Goal: Information Seeking & Learning: Compare options

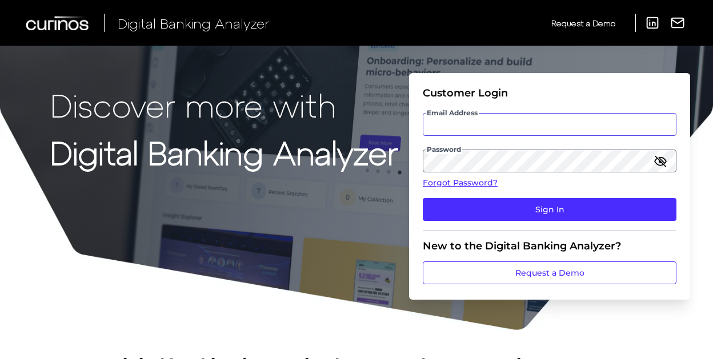
type input "[EMAIL_ADDRESS][DOMAIN_NAME]"
click at [108, 104] on p "Discover more with" at bounding box center [224, 105] width 348 height 36
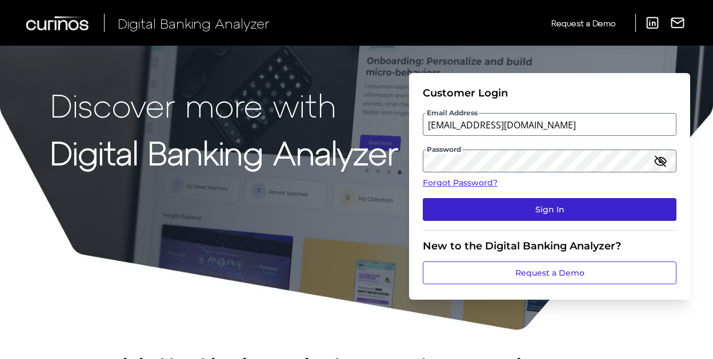
click at [472, 207] on button "Sign In" at bounding box center [548, 209] width 253 height 23
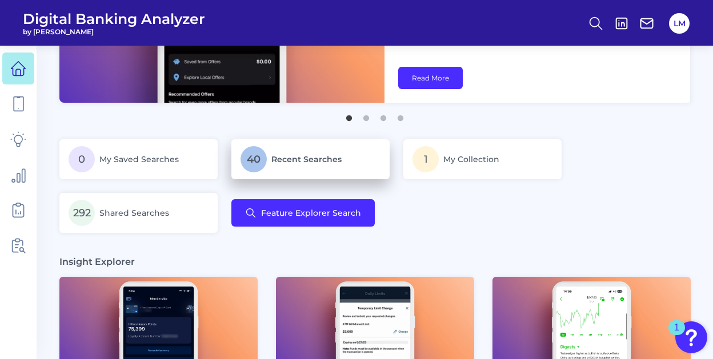
scroll to position [140, 0]
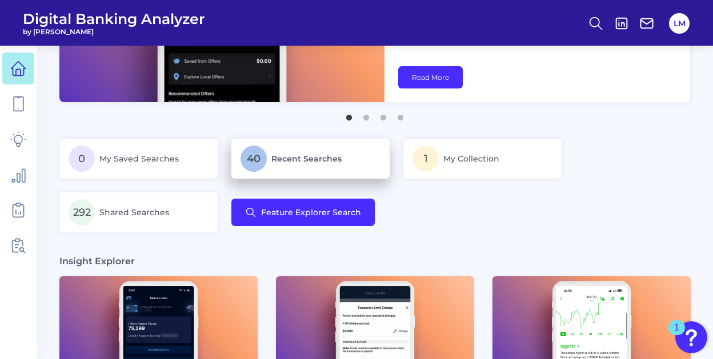
click at [267, 154] on p "40 Recent Searches" at bounding box center [310, 159] width 140 height 26
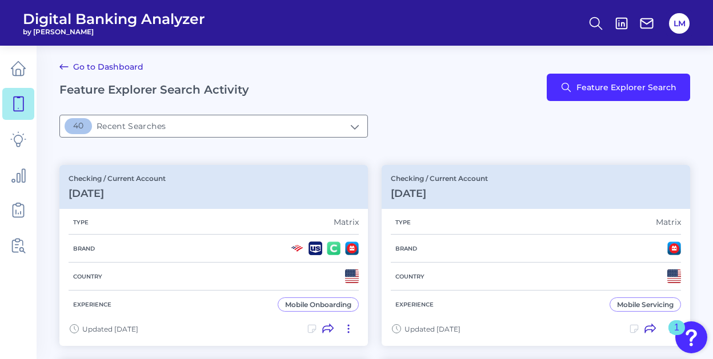
click at [63, 61] on icon at bounding box center [64, 67] width 14 height 14
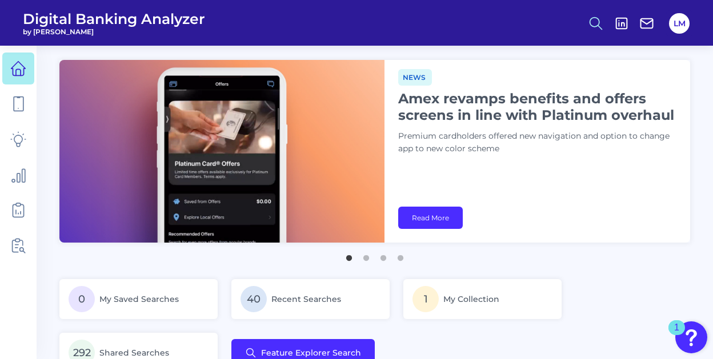
click at [597, 17] on icon at bounding box center [595, 23] width 16 height 16
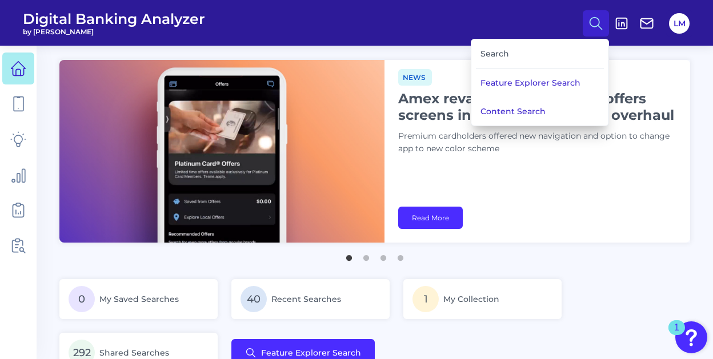
click at [497, 52] on div "Search" at bounding box center [540, 53] width 128 height 29
click at [532, 82] on button "Feature Explorer Search" at bounding box center [539, 83] width 137 height 29
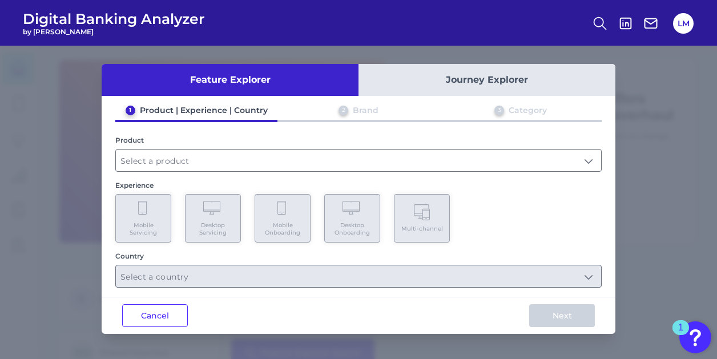
click at [192, 172] on div "1 Product | Experience | Country 2 Brand 3 Category Product Experience Mobile S…" at bounding box center [359, 196] width 514 height 183
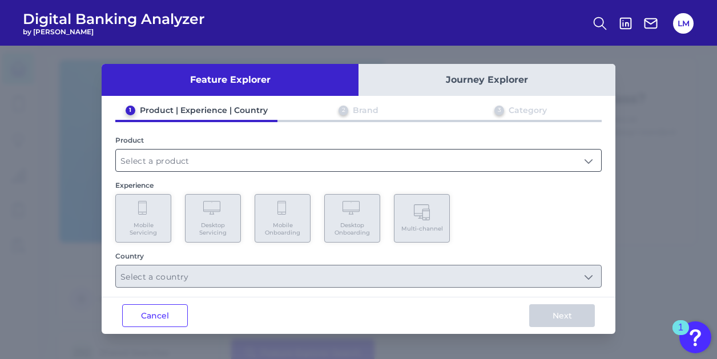
click at [187, 164] on input "text" at bounding box center [358, 161] width 485 height 22
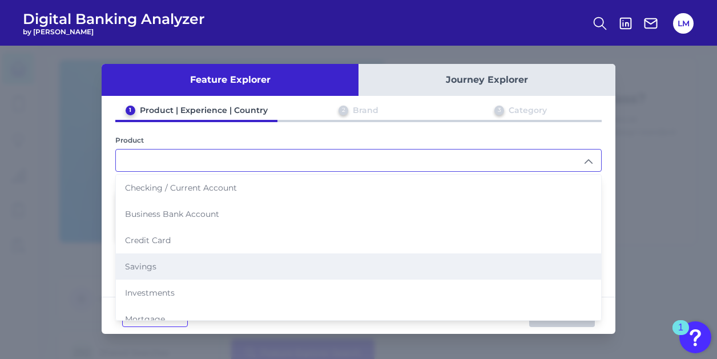
click at [184, 263] on li "Savings" at bounding box center [358, 266] width 485 height 26
type input "Savings"
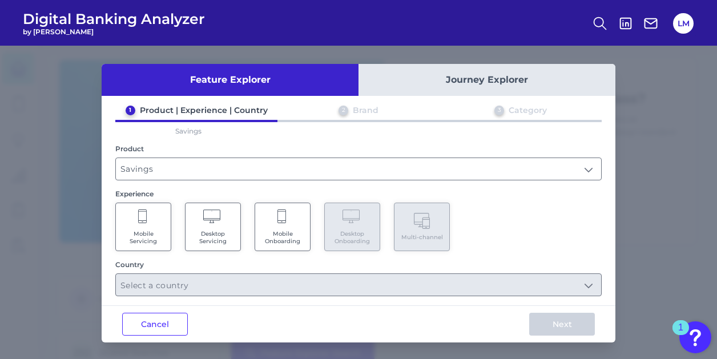
click at [151, 223] on Servicing "Mobile Servicing" at bounding box center [143, 227] width 56 height 49
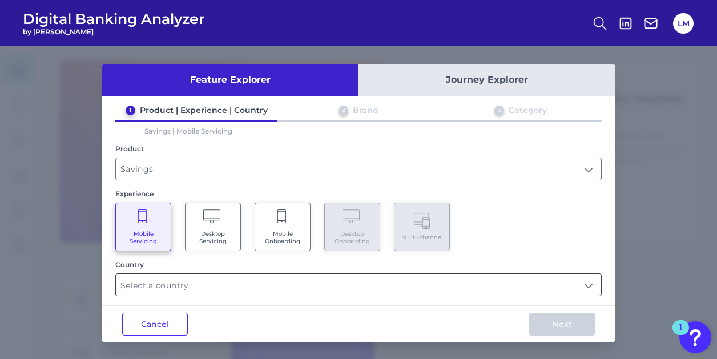
click at [586, 284] on input "text" at bounding box center [358, 285] width 485 height 22
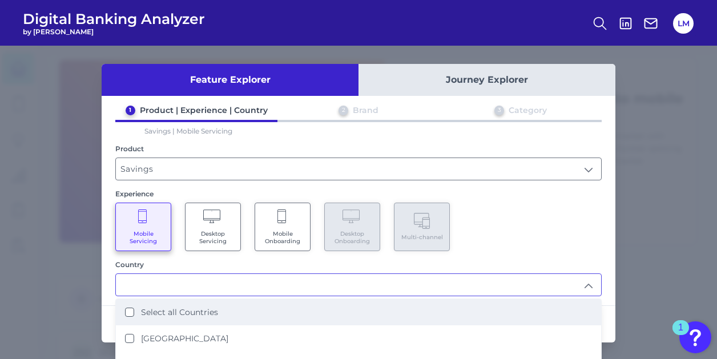
scroll to position [15, 0]
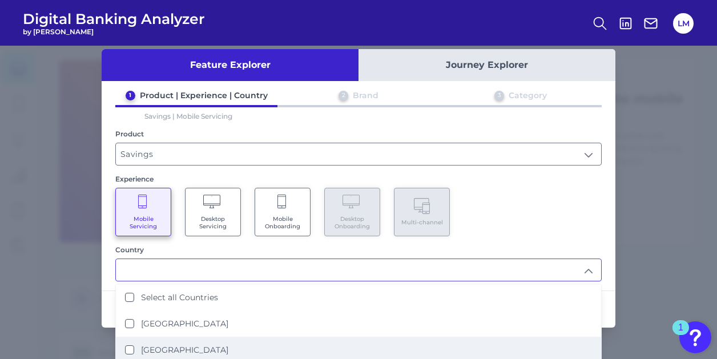
click at [151, 347] on label "United States" at bounding box center [184, 350] width 87 height 10
type input "United States"
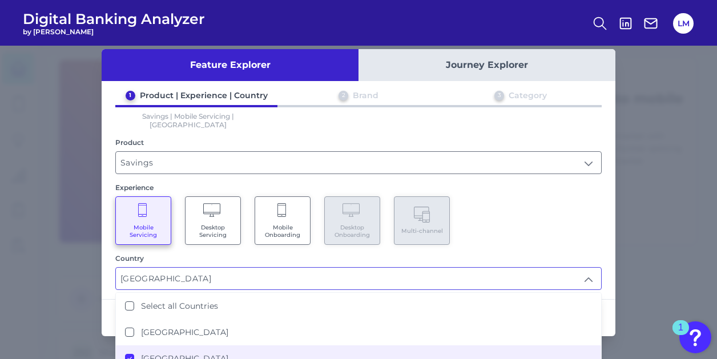
scroll to position [0, 0]
click at [564, 208] on div "Mobile Servicing Desktop Servicing Mobile Onboarding Desktop Onboarding Multi-c…" at bounding box center [358, 220] width 486 height 49
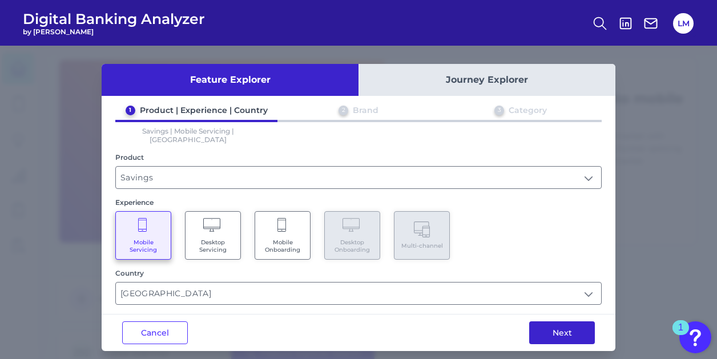
click at [560, 325] on button "Next" at bounding box center [562, 332] width 66 height 23
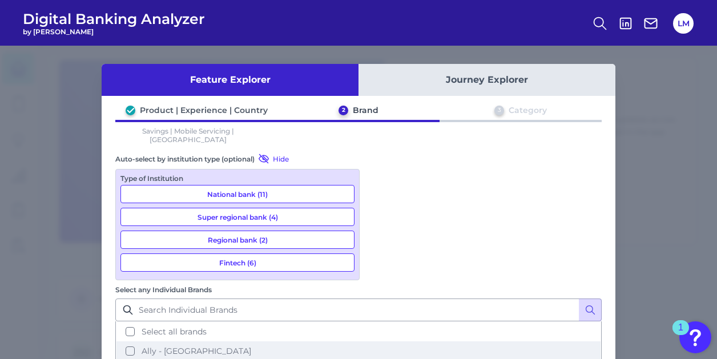
click at [376, 341] on button "Ally - US" at bounding box center [358, 350] width 484 height 19
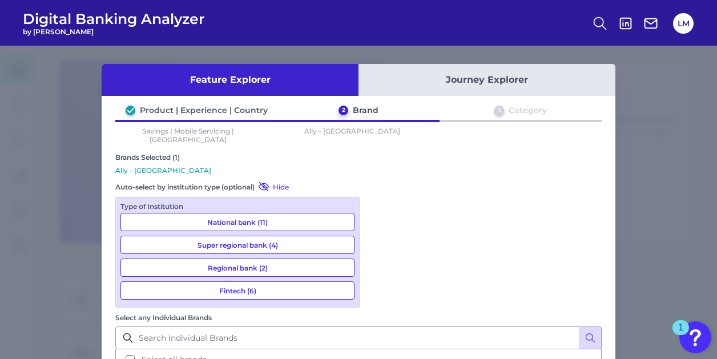
click at [376, 350] on button "Select all brands" at bounding box center [358, 359] width 484 height 19
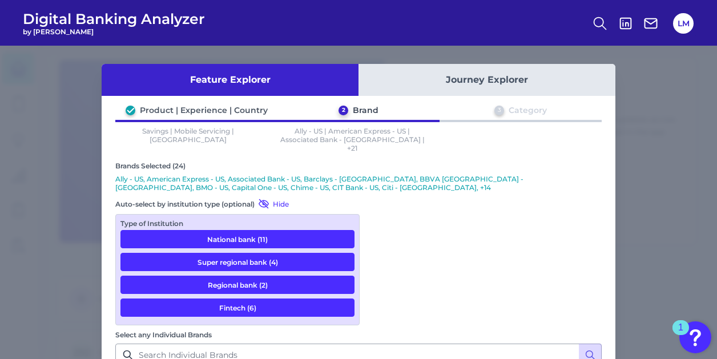
scroll to position [90, 0]
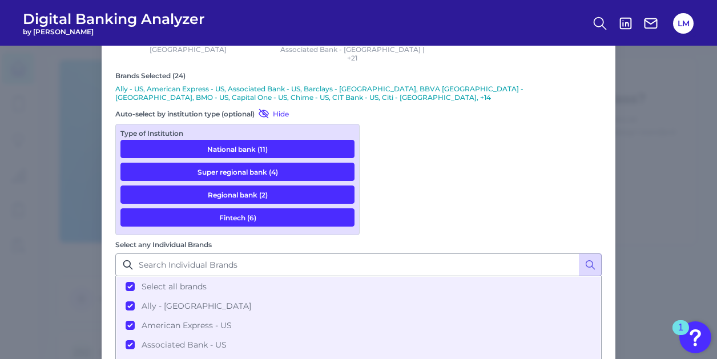
click at [284, 235] on div "Type of Institution National bank (11) Super regional bank (4) Regional bank (2…" at bounding box center [237, 179] width 244 height 111
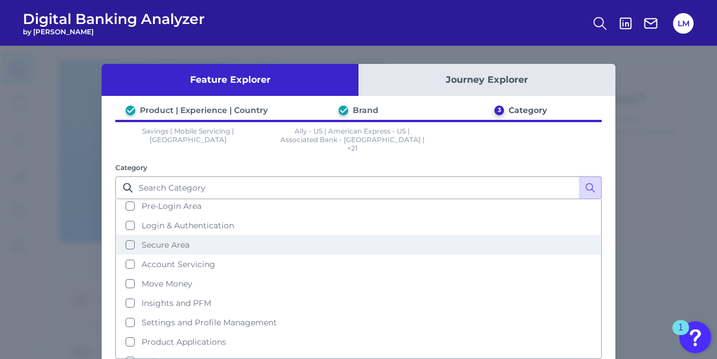
scroll to position [28, 0]
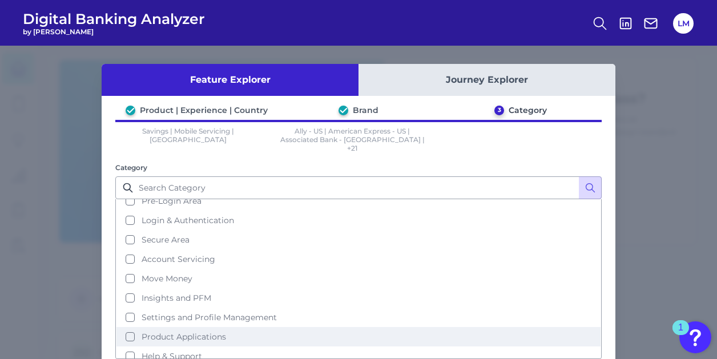
click at [125, 327] on button "Product Applications" at bounding box center [358, 336] width 484 height 19
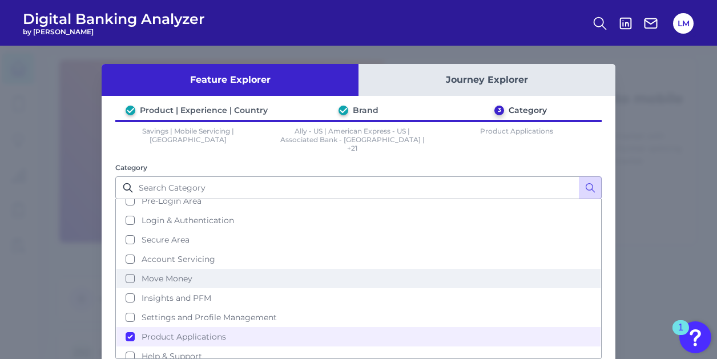
click at [124, 269] on button "Move Money" at bounding box center [358, 278] width 484 height 19
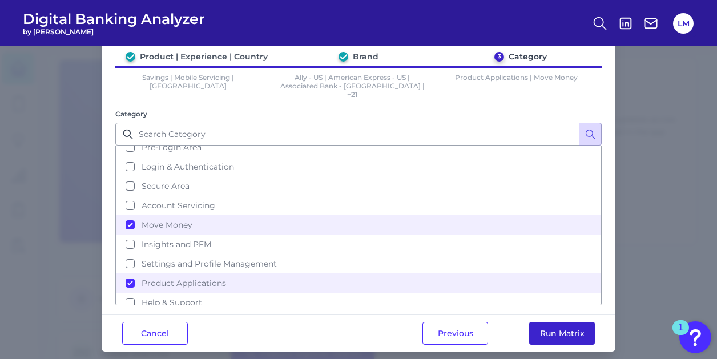
click at [542, 322] on button "Run Matrix" at bounding box center [562, 333] width 66 height 23
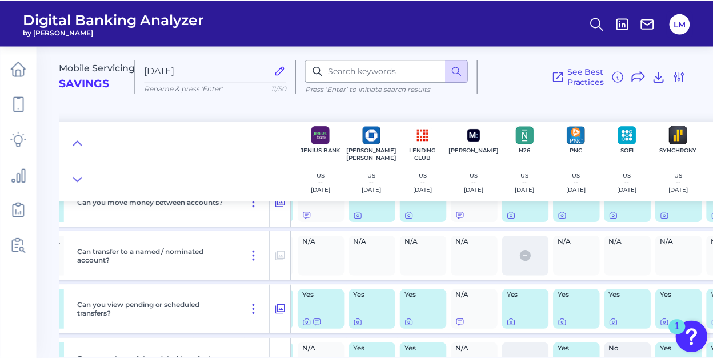
scroll to position [78, 767]
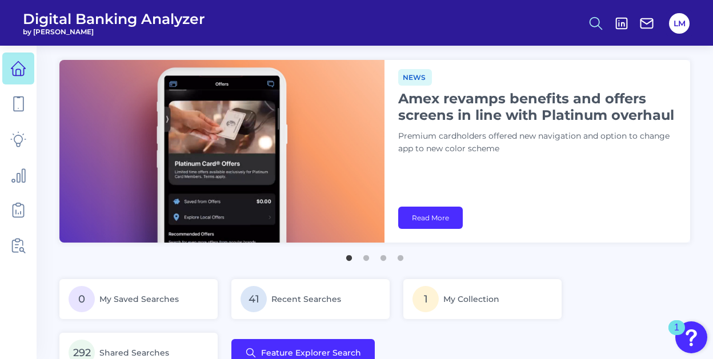
click at [605, 24] on button at bounding box center [595, 23] width 26 height 26
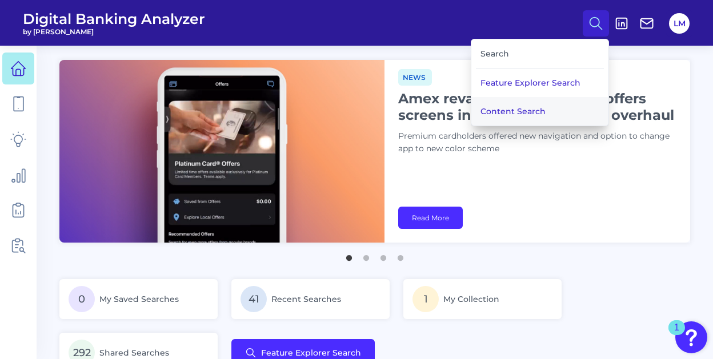
click at [528, 108] on button "Content Search" at bounding box center [539, 111] width 137 height 29
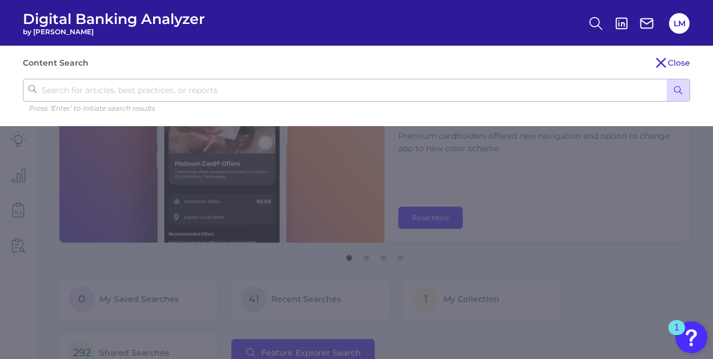
click at [316, 88] on input "text" at bounding box center [356, 90] width 667 height 23
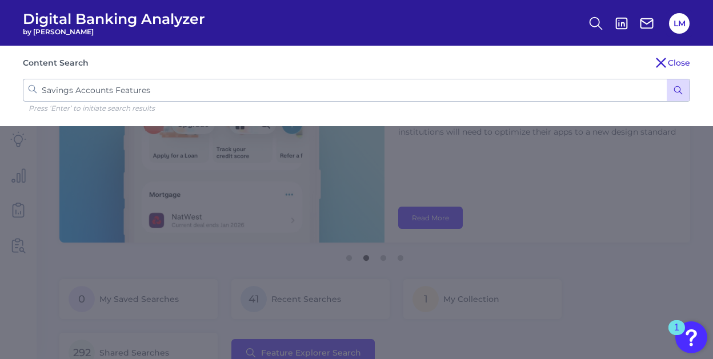
type input "Savings Accounts Features"
click at [666, 79] on button "submit" at bounding box center [677, 90] width 23 height 22
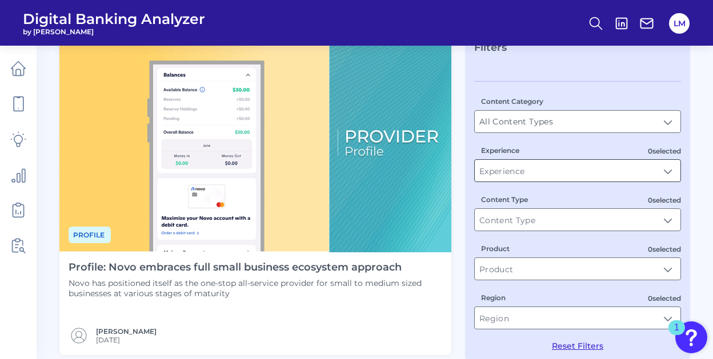
scroll to position [83, 0]
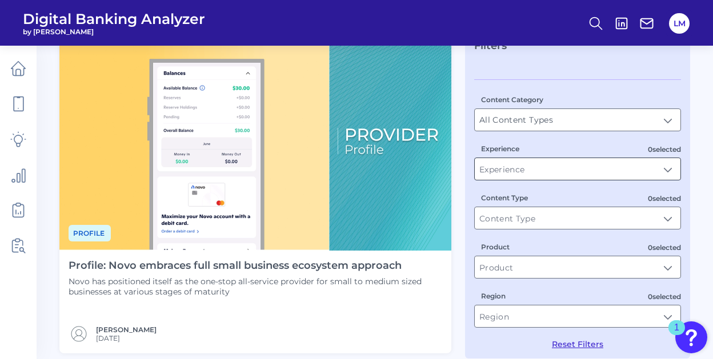
click at [653, 167] on input "Experience" at bounding box center [577, 169] width 206 height 22
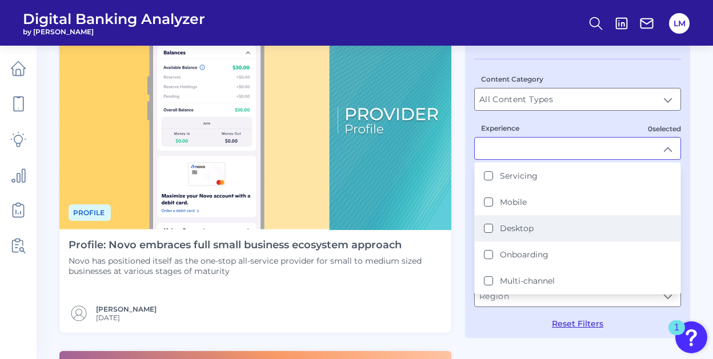
scroll to position [94, 0]
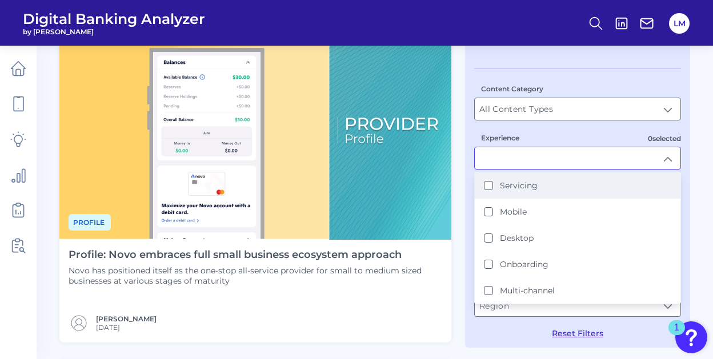
click at [484, 183] on button "Servicing" at bounding box center [488, 185] width 9 height 9
type input "Servicing"
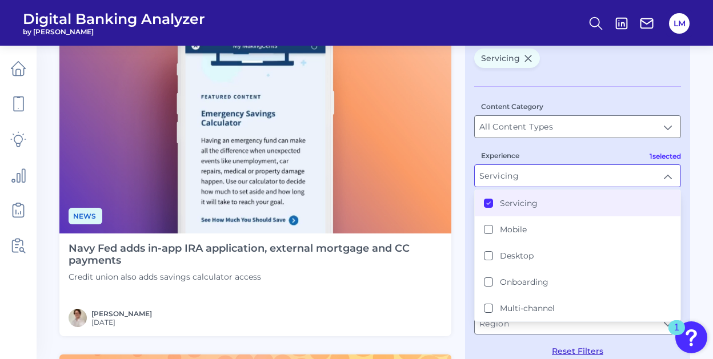
scroll to position [101, 0]
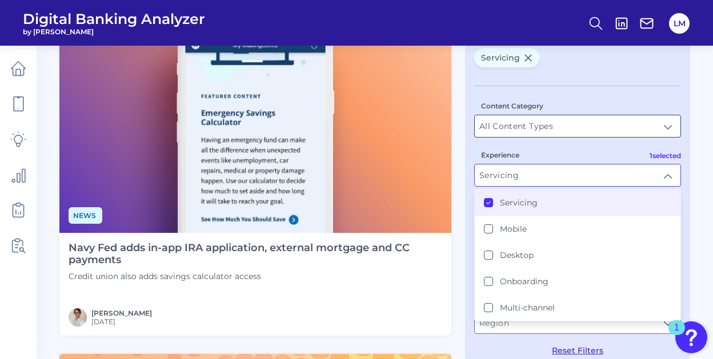
click at [570, 124] on input "All Content Types" at bounding box center [577, 126] width 206 height 22
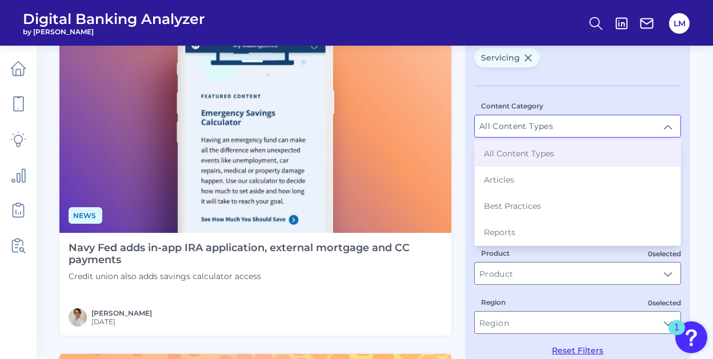
click at [585, 86] on div "Content Category All Content Types All Content Types All Content Types Articles…" at bounding box center [577, 221] width 207 height 270
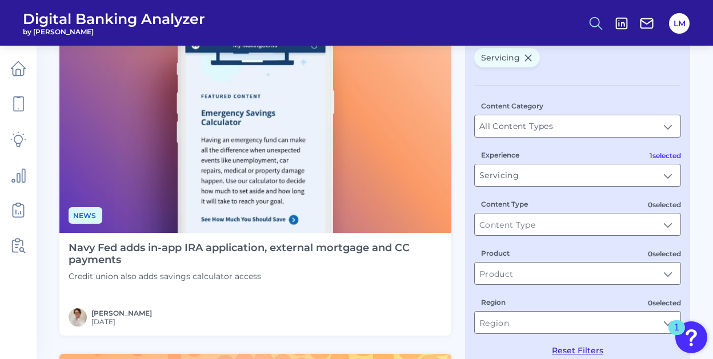
click at [596, 23] on icon at bounding box center [595, 23] width 16 height 16
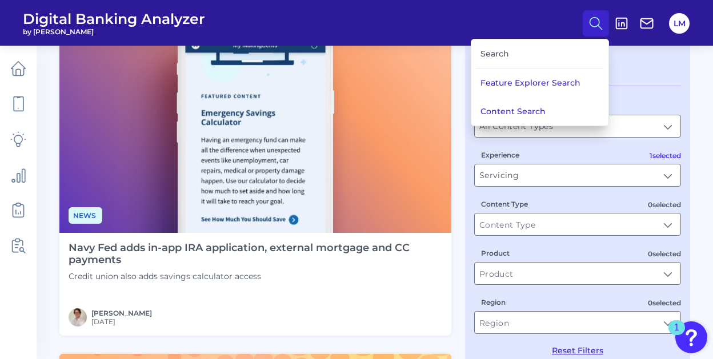
click at [636, 79] on div "Servicing Content Category All Content Types All Content Types 1 selected Exper…" at bounding box center [577, 202] width 207 height 308
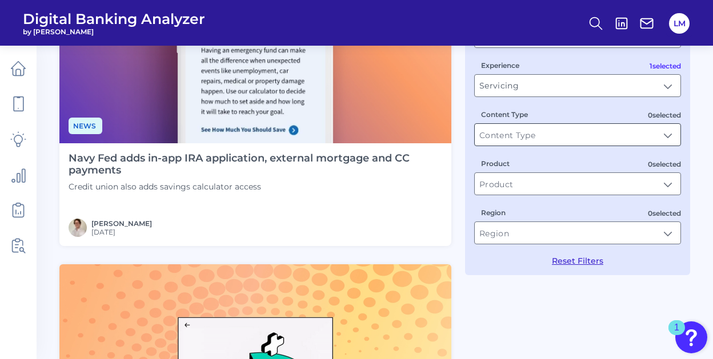
scroll to position [191, 0]
click at [560, 189] on input "Product" at bounding box center [577, 183] width 206 height 22
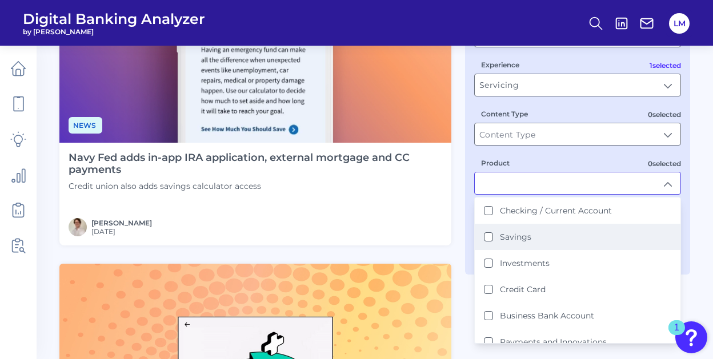
click at [489, 240] on button "Savings" at bounding box center [488, 236] width 9 height 9
type input "Savings"
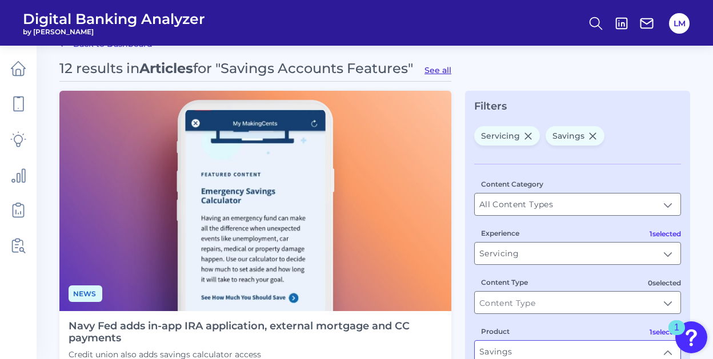
scroll to position [0, 0]
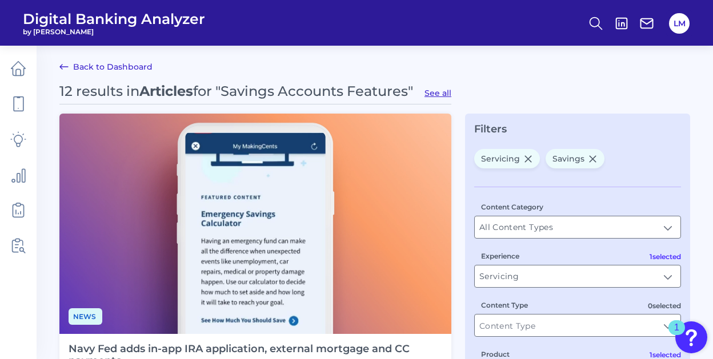
click at [60, 66] on icon at bounding box center [64, 67] width 14 height 14
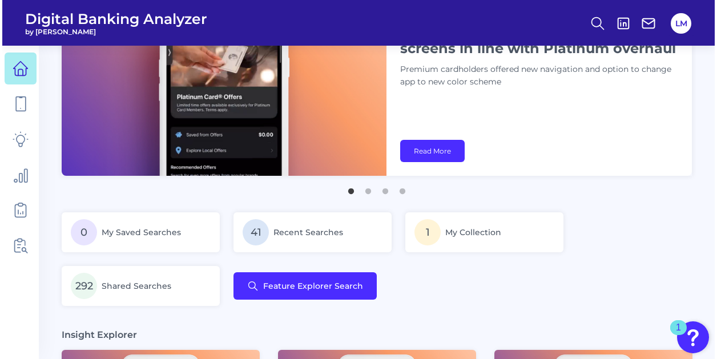
scroll to position [67, 0]
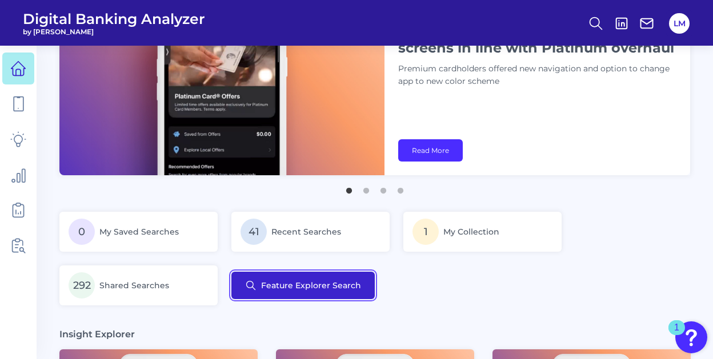
click at [318, 283] on button "Feature Explorer Search" at bounding box center [302, 285] width 143 height 27
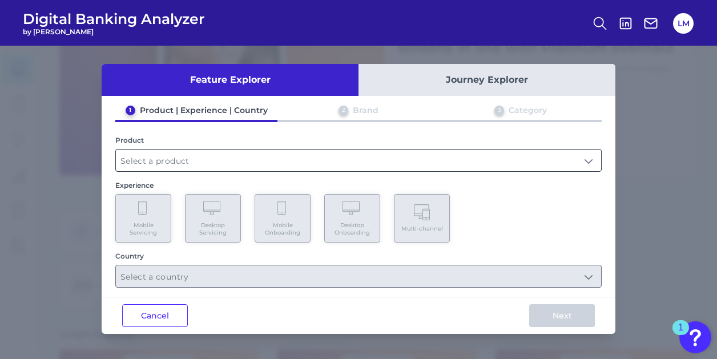
click at [211, 165] on input "text" at bounding box center [358, 161] width 485 height 22
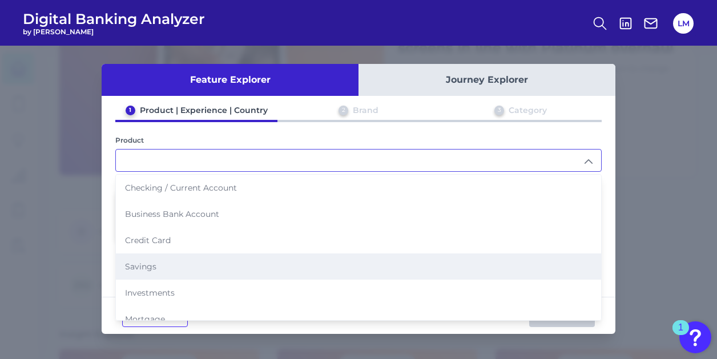
click at [174, 269] on li "Savings" at bounding box center [358, 266] width 485 height 26
type input "Savings"
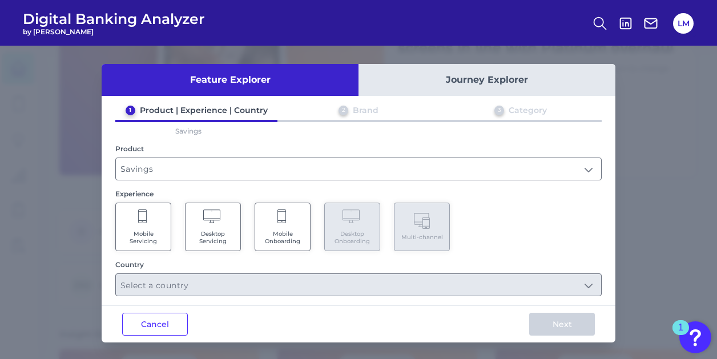
click at [159, 242] on span "Mobile Servicing" at bounding box center [143, 237] width 43 height 15
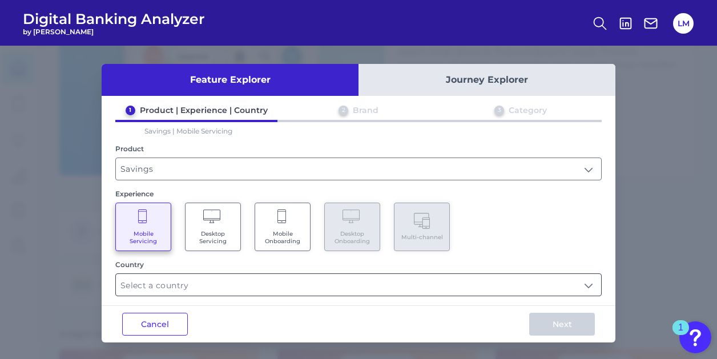
click at [284, 277] on input "text" at bounding box center [358, 285] width 485 height 22
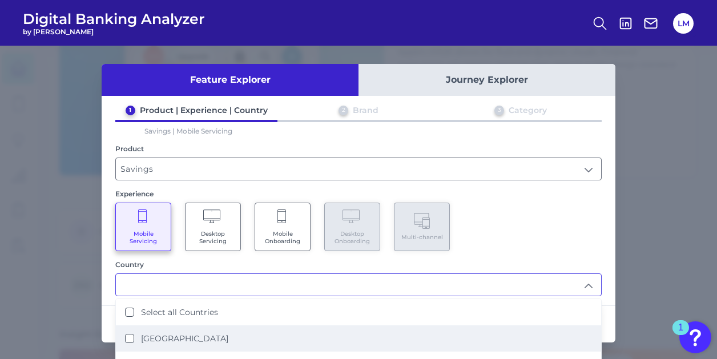
scroll to position [15, 0]
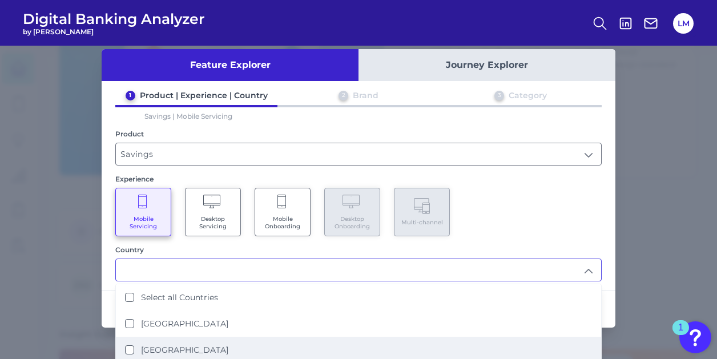
click at [132, 351] on li "United States" at bounding box center [358, 350] width 485 height 26
type input "United States"
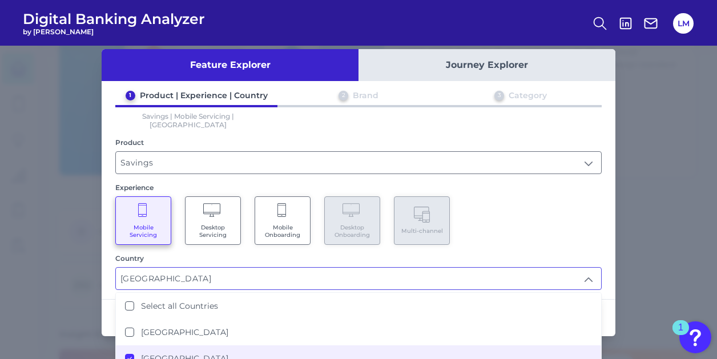
scroll to position [67, 0]
click at [605, 204] on div "1 Product | Experience | Country 2 Brand 3 Category Savings | Mobile Servicing …" at bounding box center [359, 190] width 514 height 200
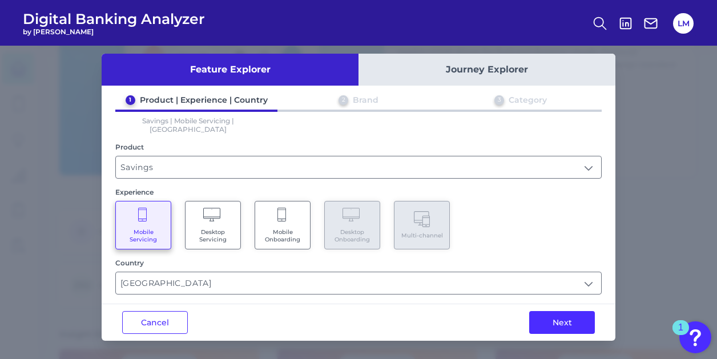
scroll to position [0, 0]
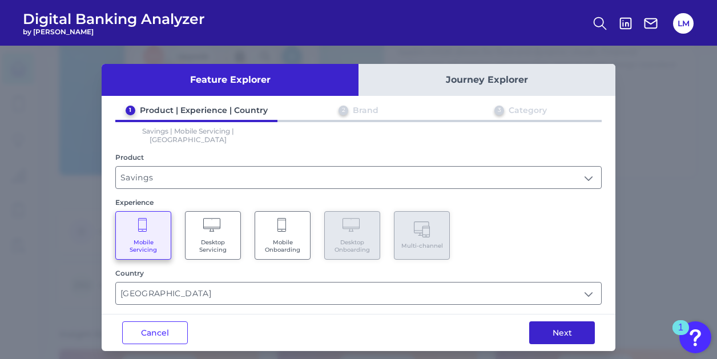
click at [560, 327] on button "Next" at bounding box center [562, 332] width 66 height 23
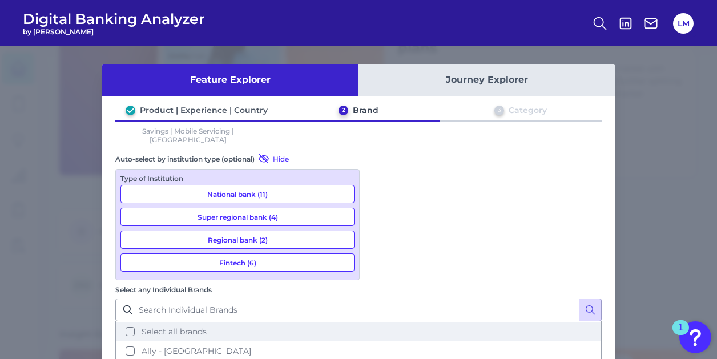
click at [377, 322] on button "Select all brands" at bounding box center [358, 331] width 484 height 19
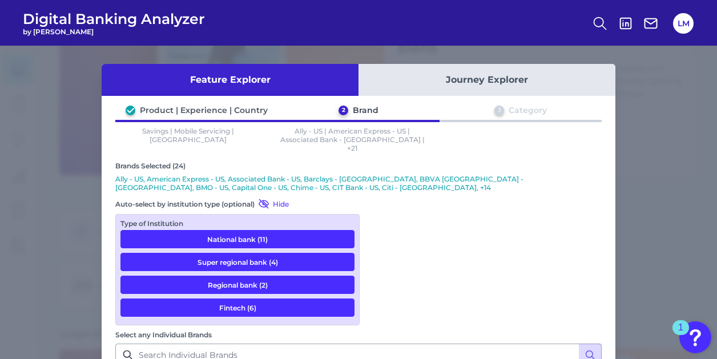
scroll to position [90, 0]
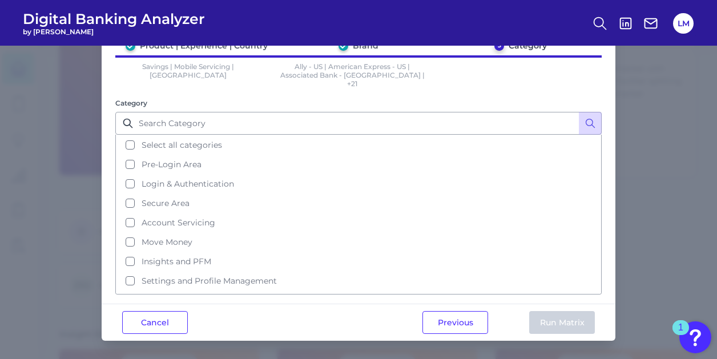
scroll to position [0, 0]
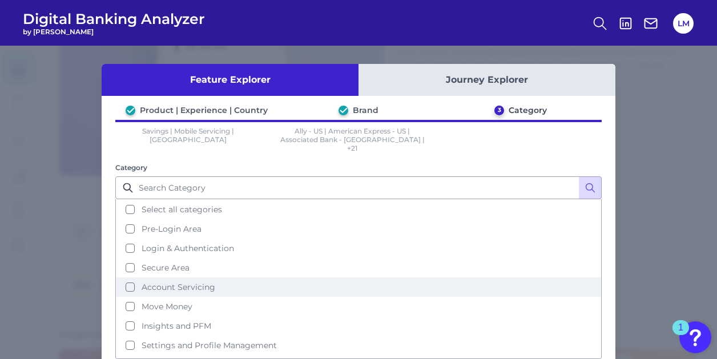
click at [132, 277] on button "Account Servicing" at bounding box center [358, 286] width 484 height 19
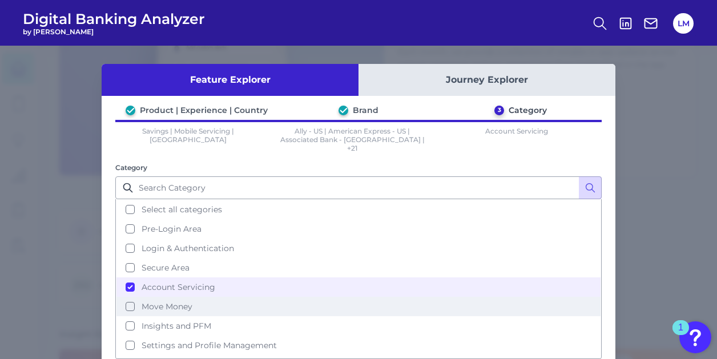
click at [128, 297] on button "Move Money" at bounding box center [358, 306] width 484 height 19
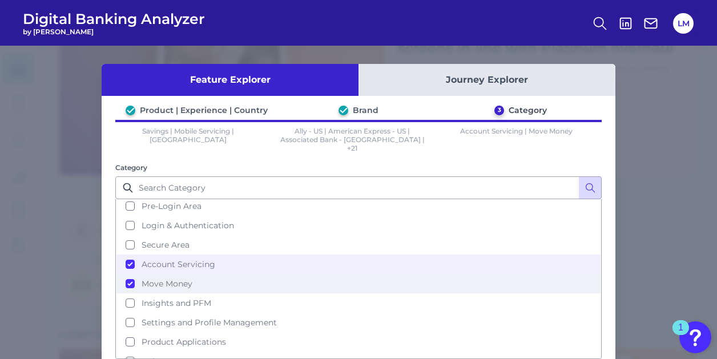
scroll to position [28, 0]
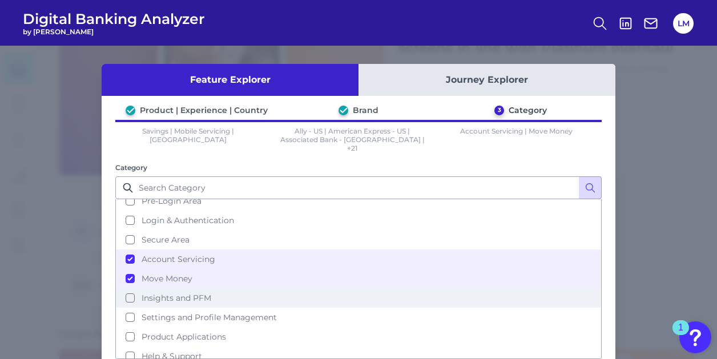
click at [125, 288] on button "Insights and PFM" at bounding box center [358, 297] width 484 height 19
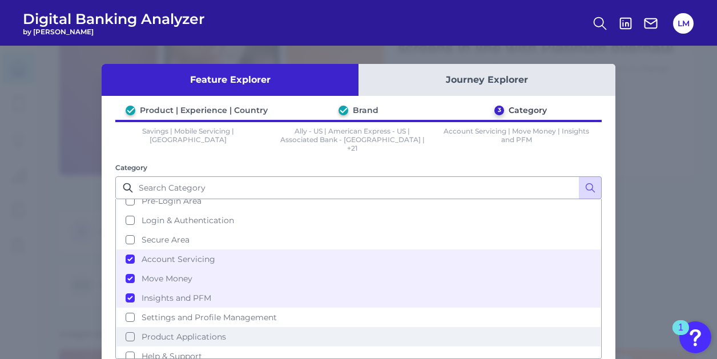
click at [126, 327] on button "Product Applications" at bounding box center [358, 336] width 484 height 19
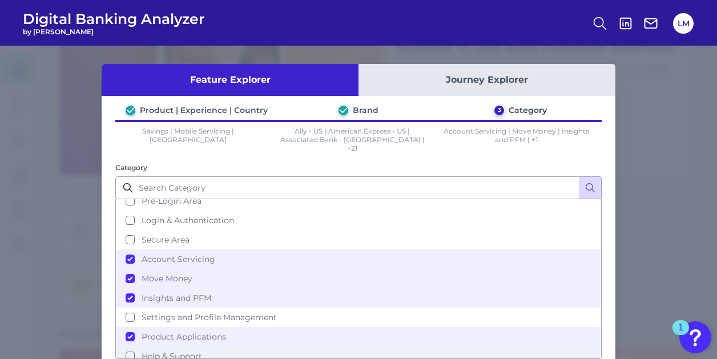
click at [127, 347] on button "Help & Support" at bounding box center [358, 356] width 484 height 19
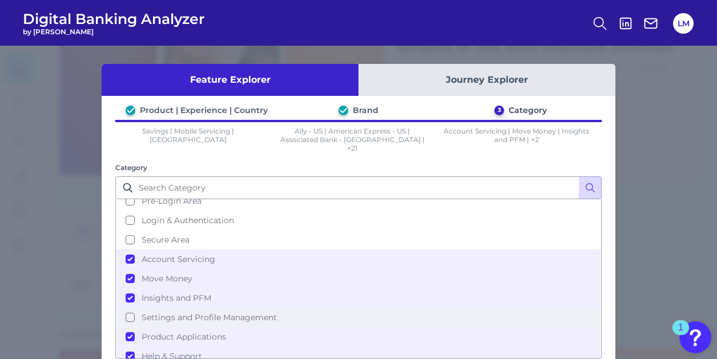
scroll to position [54, 0]
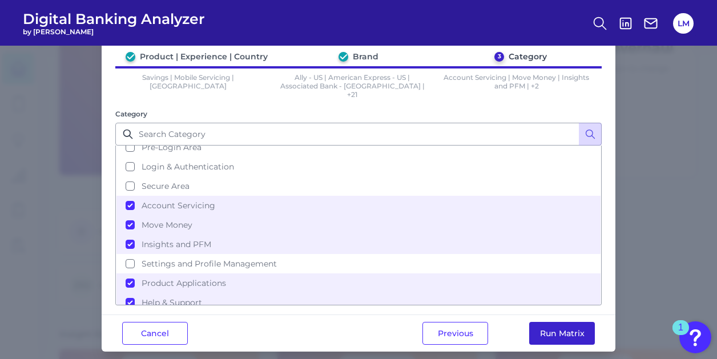
click at [569, 327] on button "Run Matrix" at bounding box center [562, 333] width 66 height 23
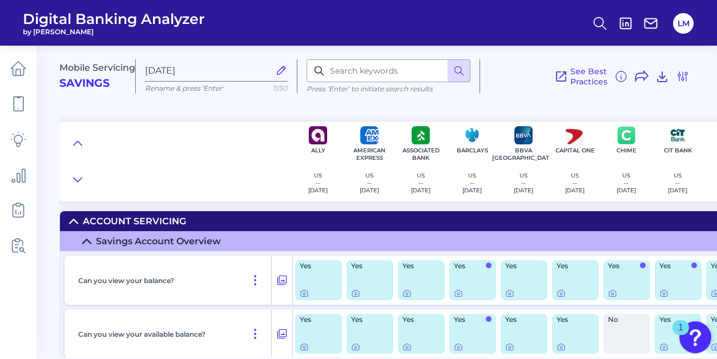
click at [41, 250] on main "Mobile Servicing Savings Sep 24 2025 Rename & press 'Enter' 11/50 Press ‘Enter’…" at bounding box center [358, 179] width 717 height 359
click at [280, 281] on icon at bounding box center [281, 280] width 11 height 14
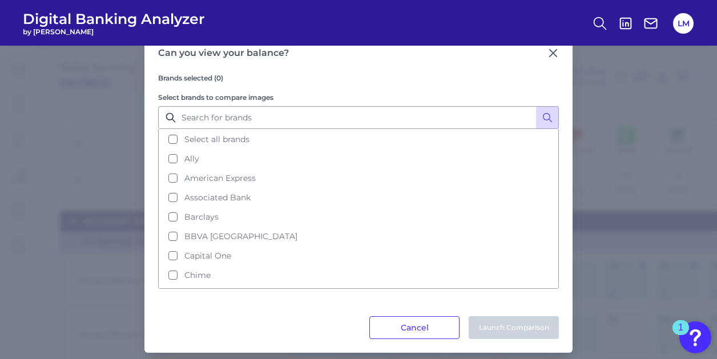
click at [168, 130] on button "Select all brands" at bounding box center [358, 139] width 399 height 19
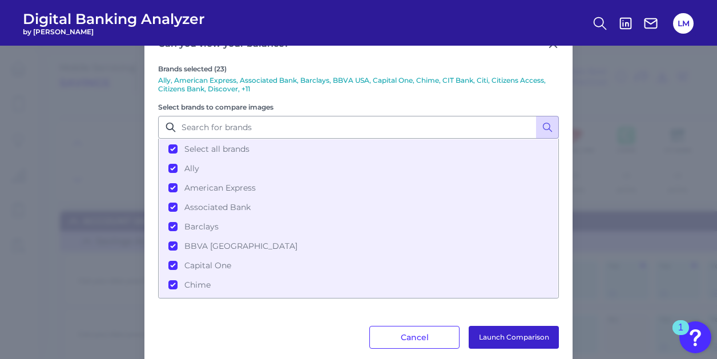
click at [500, 333] on button "Launch Comparison" at bounding box center [514, 337] width 90 height 23
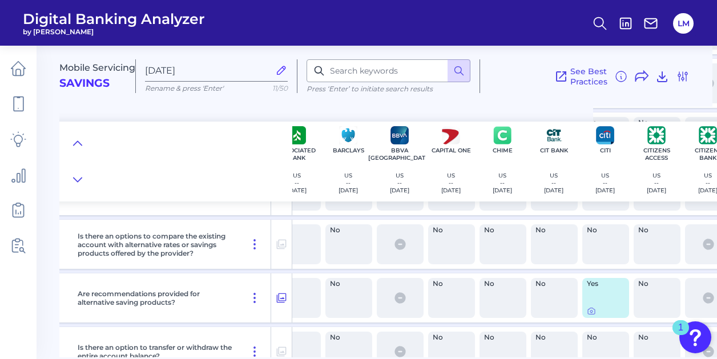
scroll to position [1787, 124]
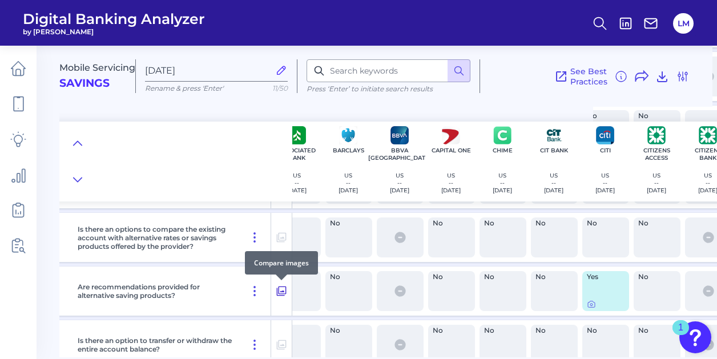
click at [287, 292] on icon at bounding box center [281, 291] width 11 height 14
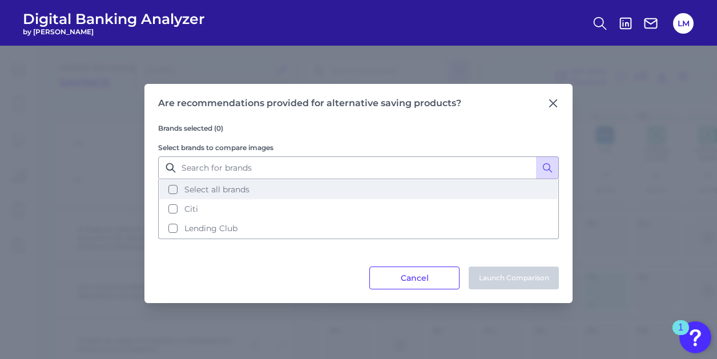
click at [164, 184] on button "Select all brands" at bounding box center [358, 189] width 399 height 19
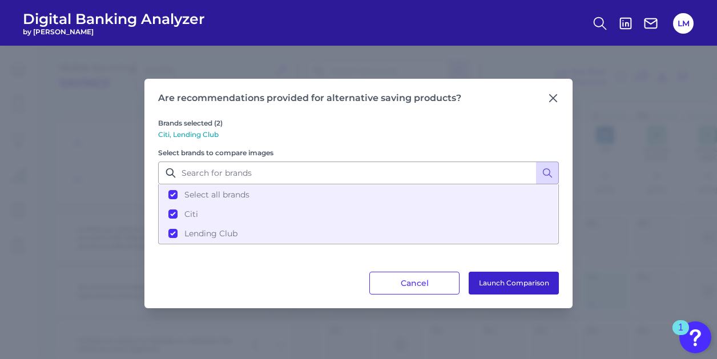
click at [533, 281] on button "Launch Comparison" at bounding box center [514, 283] width 90 height 23
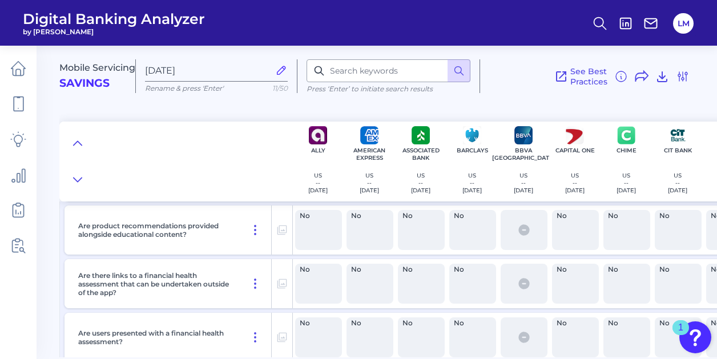
scroll to position [3866, 0]
click at [257, 281] on icon at bounding box center [255, 285] width 14 height 14
click at [307, 288] on div "No" at bounding box center [318, 285] width 47 height 40
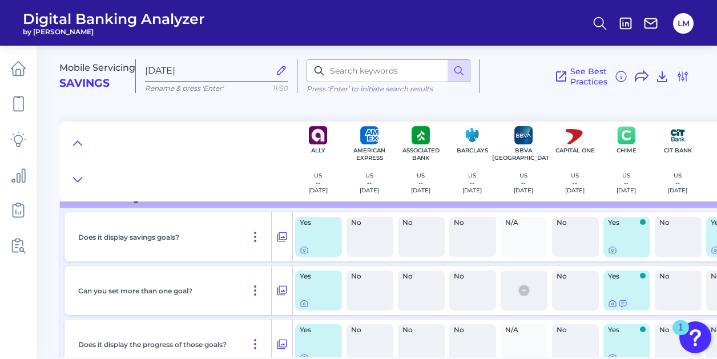
scroll to position [4264, 0]
click at [275, 236] on button at bounding box center [282, 236] width 21 height 18
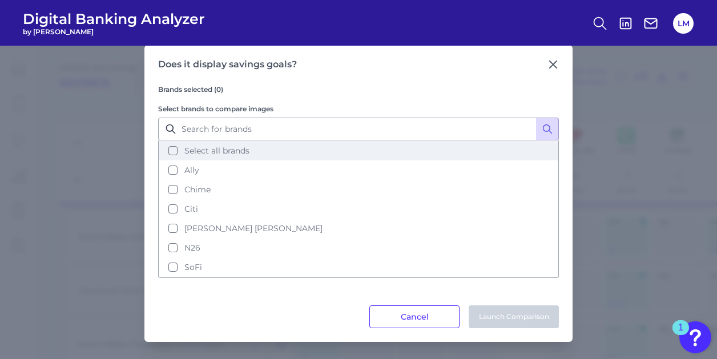
click at [176, 146] on button "Select all brands" at bounding box center [358, 150] width 399 height 19
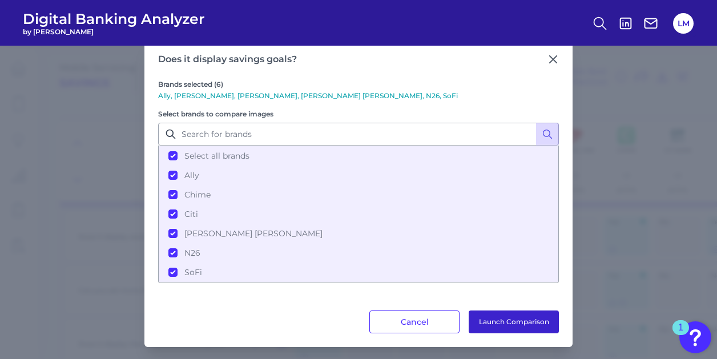
click at [476, 323] on button "Launch Comparison" at bounding box center [514, 322] width 90 height 23
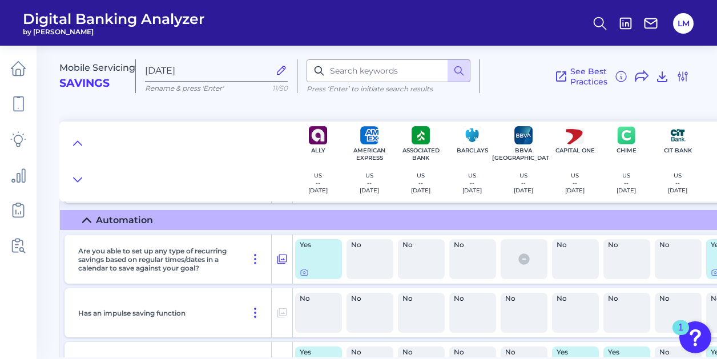
scroll to position [4751, 0]
click at [83, 202] on div "Are product recommendations provided alongside goal/planning tools?" at bounding box center [173, 178] width 198 height 49
click at [279, 260] on icon at bounding box center [282, 259] width 10 height 10
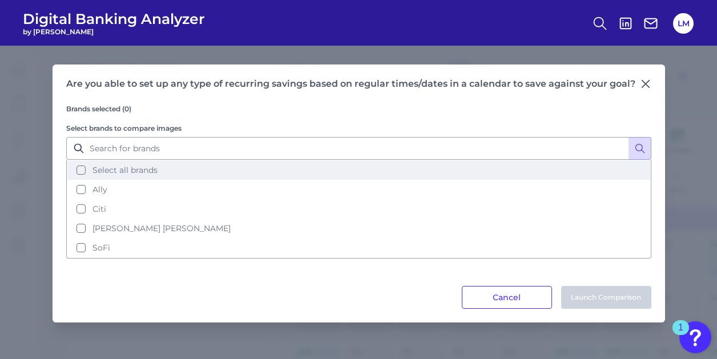
click at [108, 167] on span "Select all brands" at bounding box center [124, 170] width 65 height 10
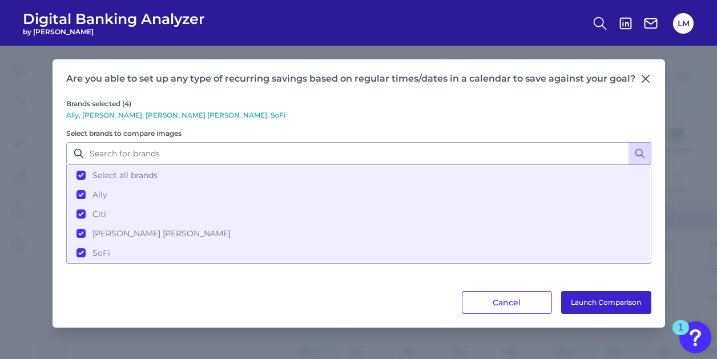
click at [595, 292] on button "Launch Comparison" at bounding box center [606, 302] width 90 height 23
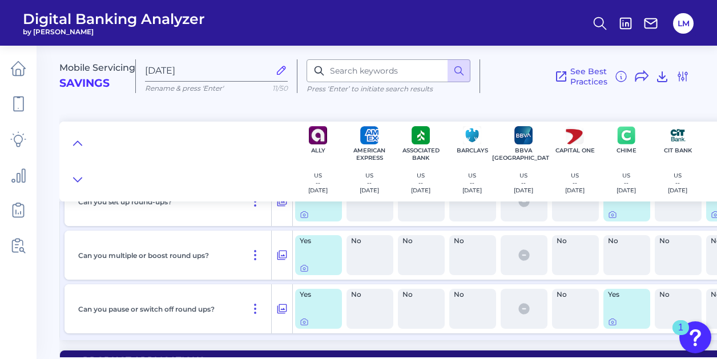
scroll to position [5047, 0]
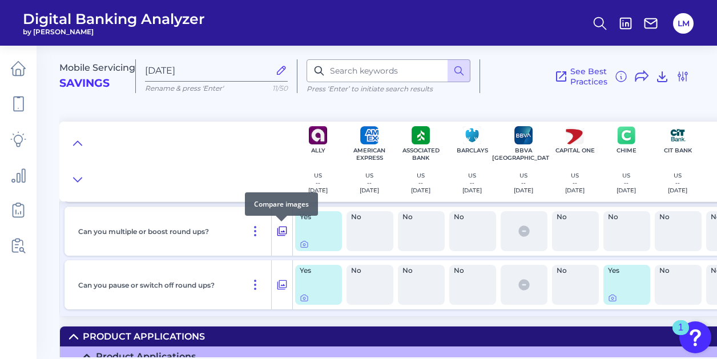
click at [277, 231] on icon at bounding box center [282, 232] width 10 height 10
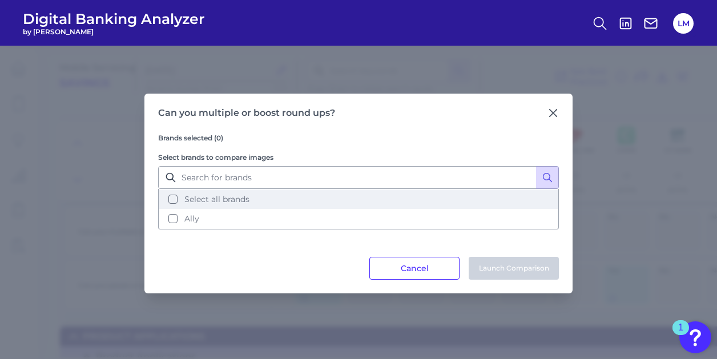
click at [204, 196] on span "Select all brands" at bounding box center [216, 199] width 65 height 10
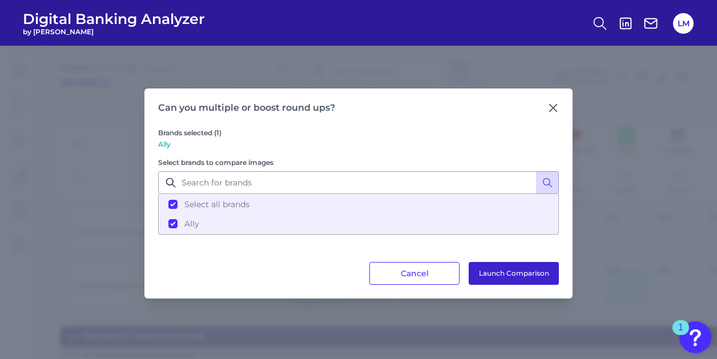
click at [500, 272] on button "Launch Comparison" at bounding box center [514, 273] width 90 height 23
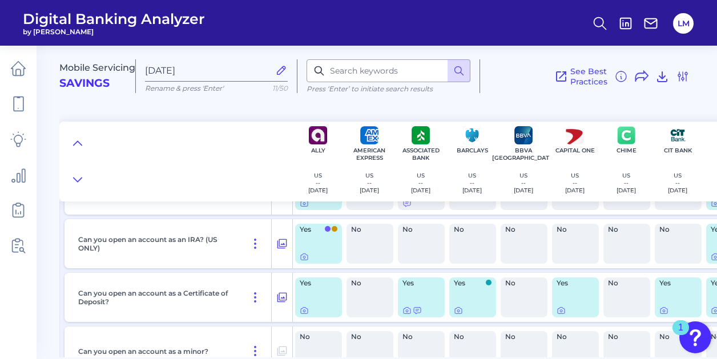
scroll to position [5415, 0]
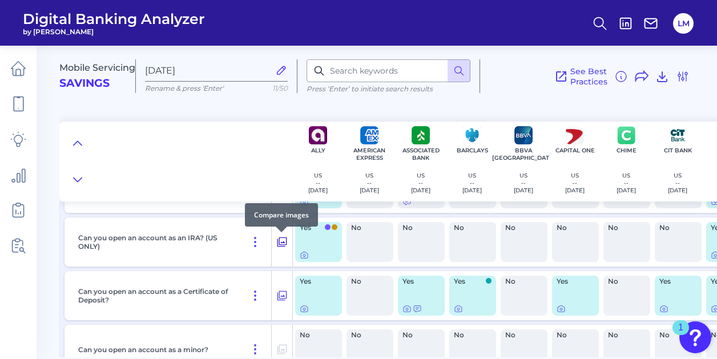
click at [280, 246] on icon at bounding box center [282, 243] width 10 height 10
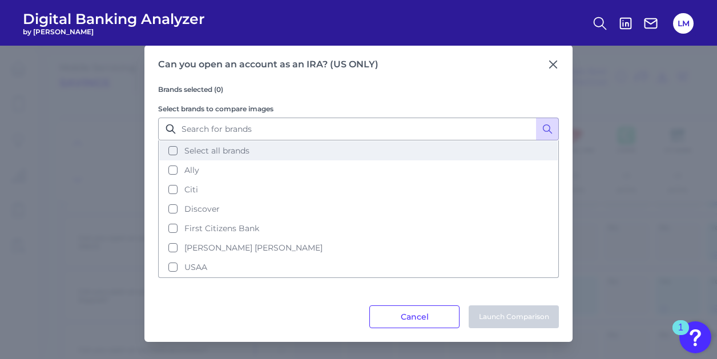
click at [288, 157] on button "Select all brands" at bounding box center [358, 150] width 399 height 19
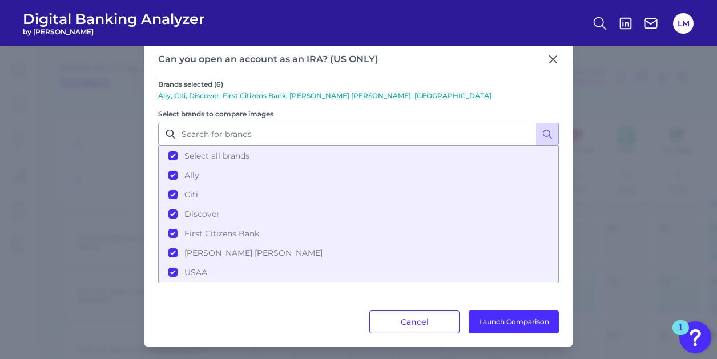
click at [470, 304] on div "Brands selected (6) Ally, Citi, Discover, First Citizens Bank, JP Morgan Chase,…" at bounding box center [358, 188] width 401 height 246
click at [543, 329] on button "Launch Comparison" at bounding box center [514, 322] width 90 height 23
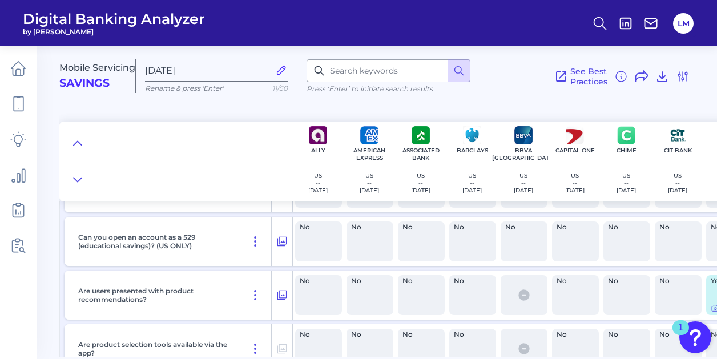
scroll to position [5579, 0]
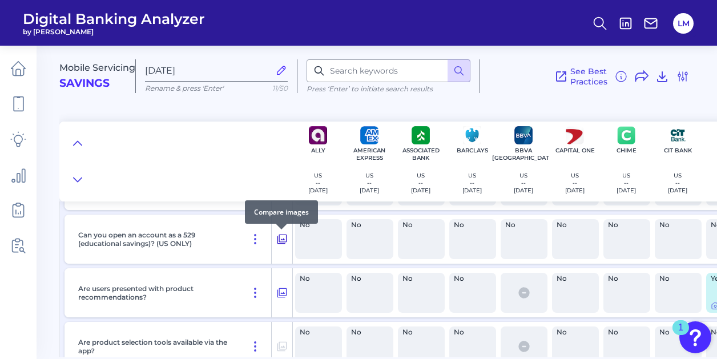
click at [280, 238] on icon at bounding box center [281, 239] width 11 height 14
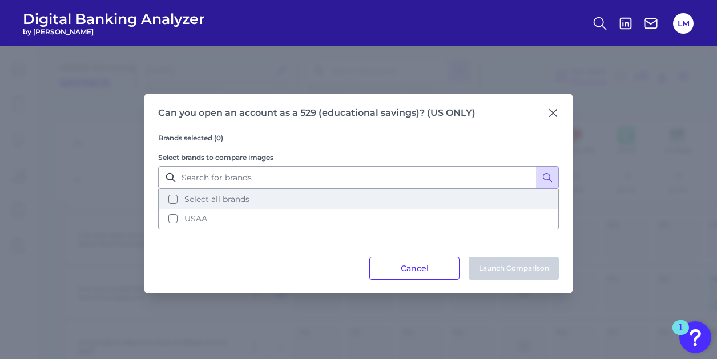
click at [291, 206] on button "Select all brands" at bounding box center [358, 199] width 399 height 19
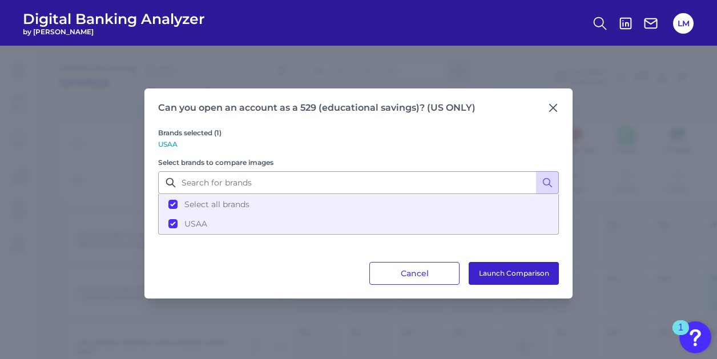
click at [474, 264] on button "Launch Comparison" at bounding box center [514, 273] width 90 height 23
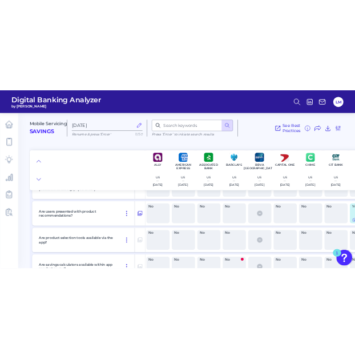
scroll to position [5625, 0]
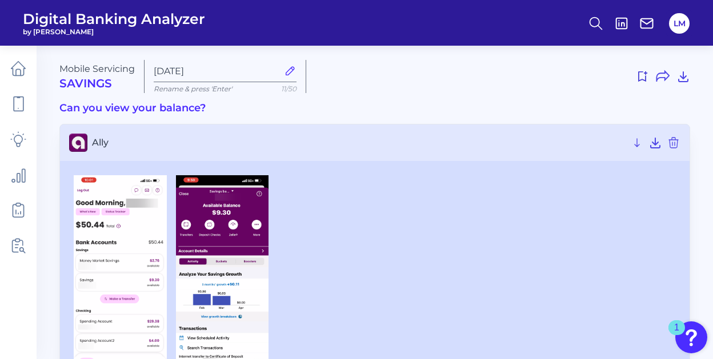
click at [183, 110] on h3 "Can you view your balance?" at bounding box center [374, 108] width 630 height 13
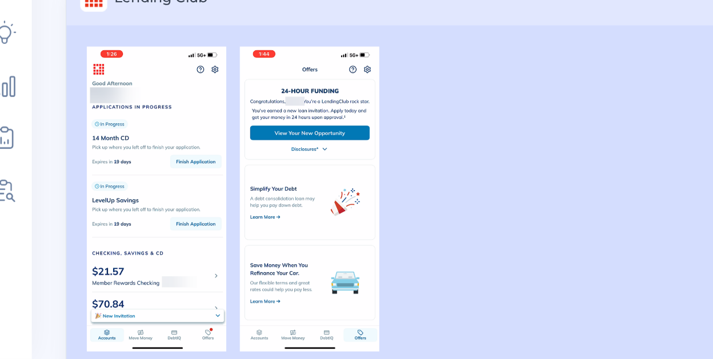
scroll to position [323, 0]
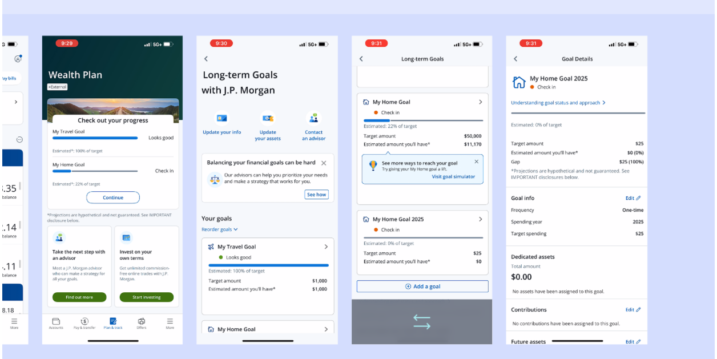
scroll to position [899, 0]
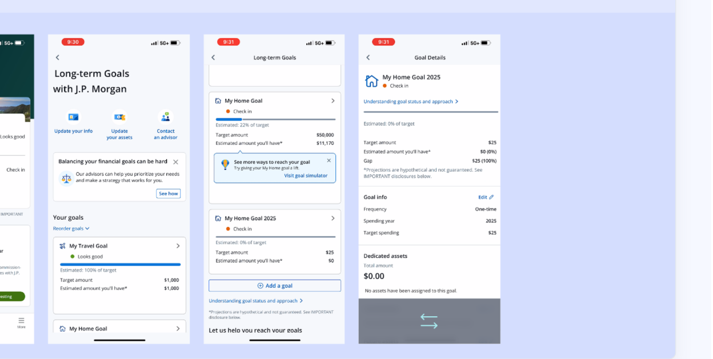
click at [530, 188] on img at bounding box center [527, 201] width 93 height 203
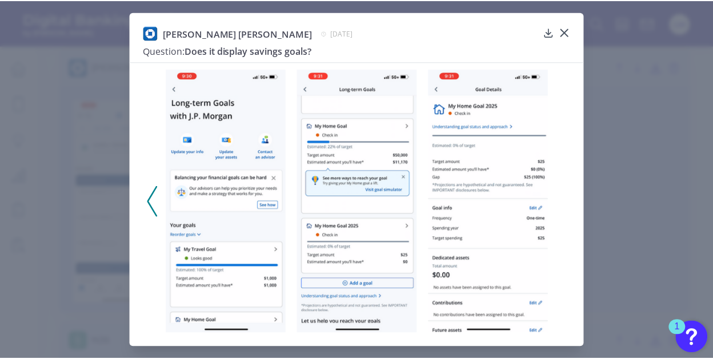
scroll to position [898, 0]
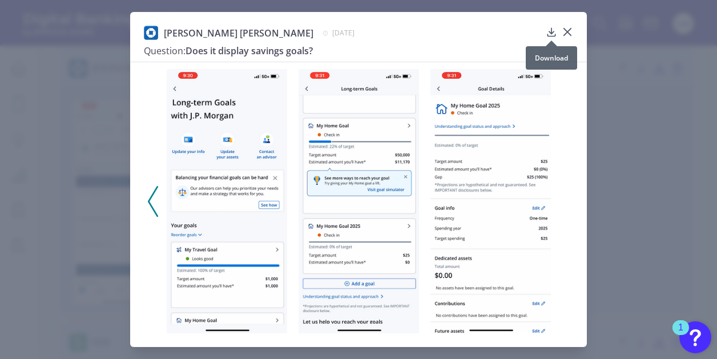
click at [549, 33] on icon at bounding box center [551, 31] width 11 height 11
click at [563, 32] on icon at bounding box center [567, 31] width 11 height 11
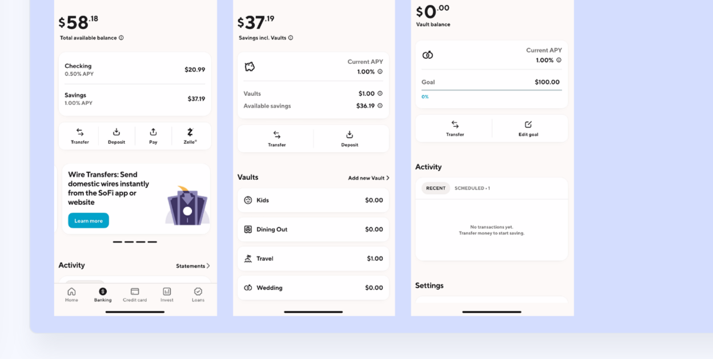
scroll to position [1407, 0]
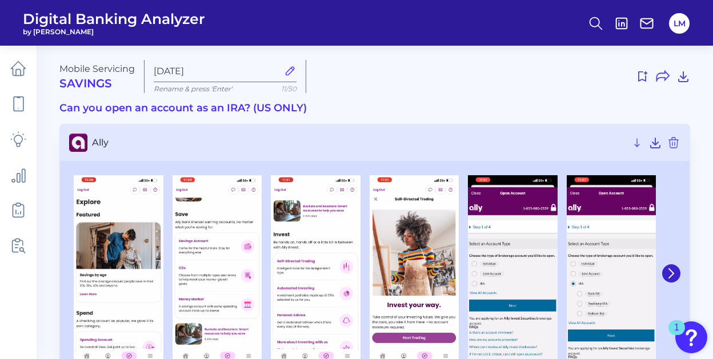
click at [69, 220] on div at bounding box center [118, 273] width 99 height 197
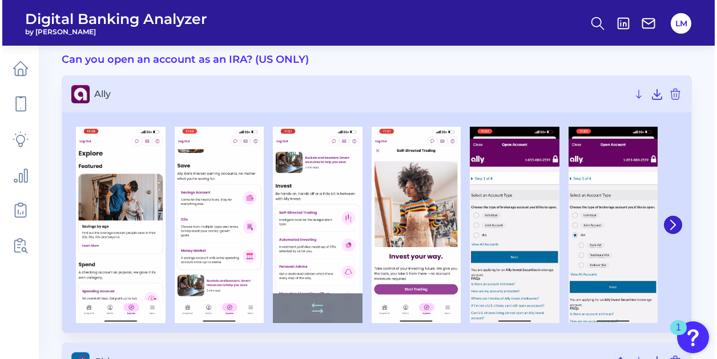
scroll to position [49, 0]
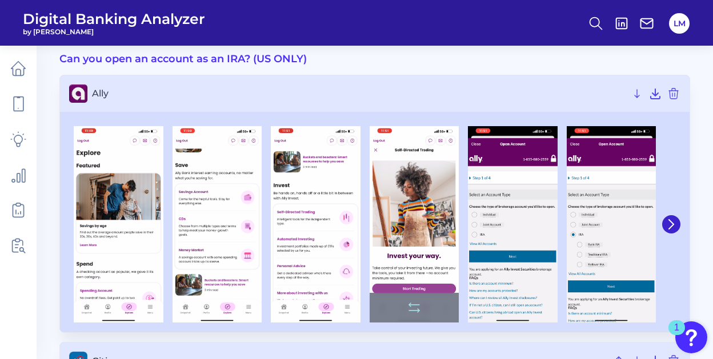
click at [387, 264] on img at bounding box center [414, 224] width 90 height 197
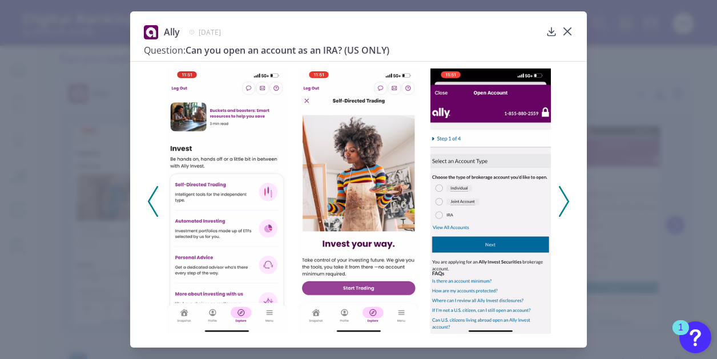
click at [149, 204] on icon at bounding box center [153, 201] width 10 height 31
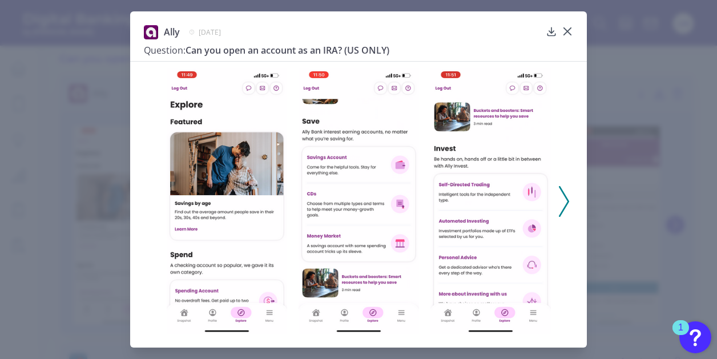
click at [561, 198] on icon at bounding box center [564, 201] width 10 height 31
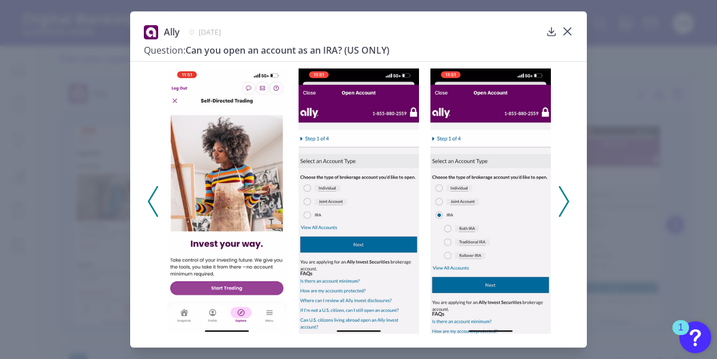
click at [564, 199] on icon at bounding box center [564, 201] width 10 height 31
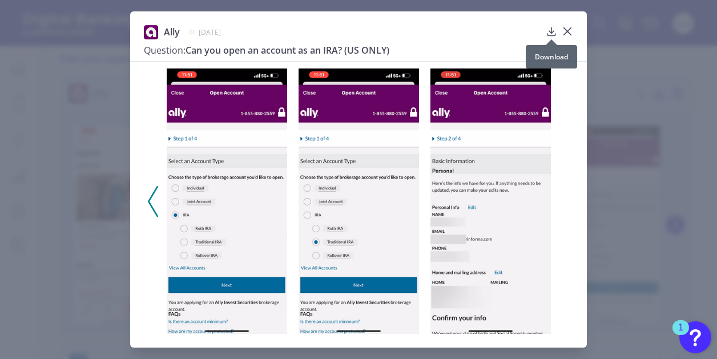
click at [554, 33] on icon at bounding box center [551, 31] width 11 height 11
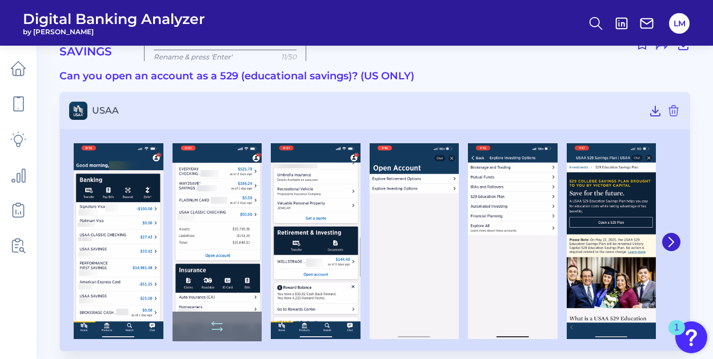
scroll to position [40, 0]
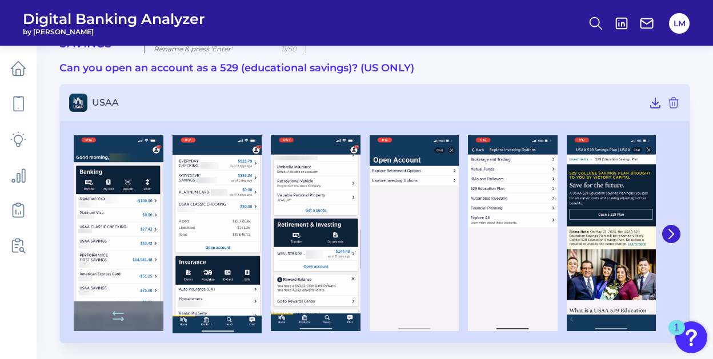
click at [98, 221] on img at bounding box center [119, 233] width 90 height 196
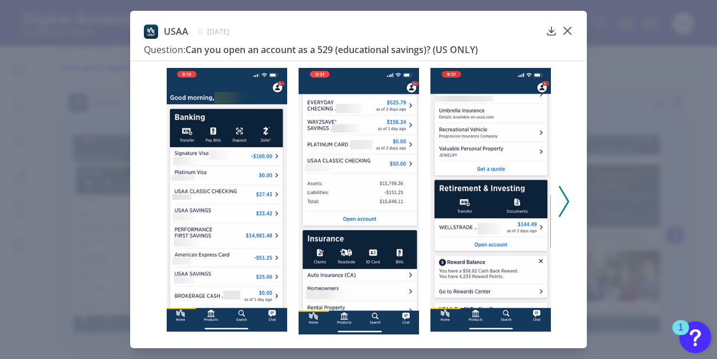
click at [564, 191] on icon at bounding box center [564, 201] width 10 height 31
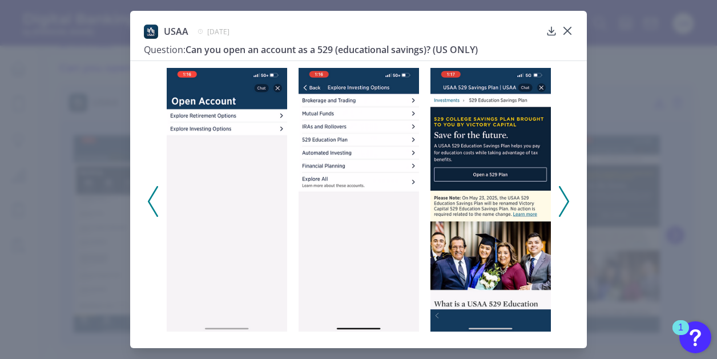
click at [564, 191] on icon at bounding box center [564, 201] width 10 height 31
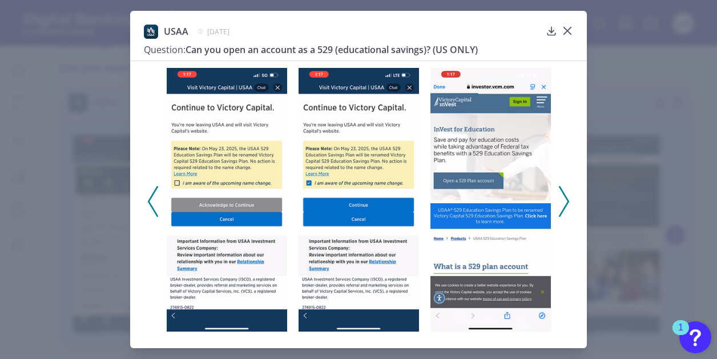
click at [152, 187] on icon at bounding box center [153, 201] width 10 height 31
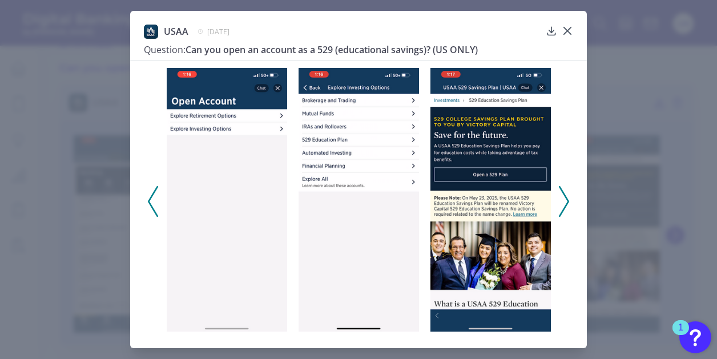
click at [503, 130] on img at bounding box center [490, 200] width 120 height 264
click at [552, 29] on icon at bounding box center [551, 31] width 7 height 8
click at [563, 195] on icon at bounding box center [564, 201] width 10 height 31
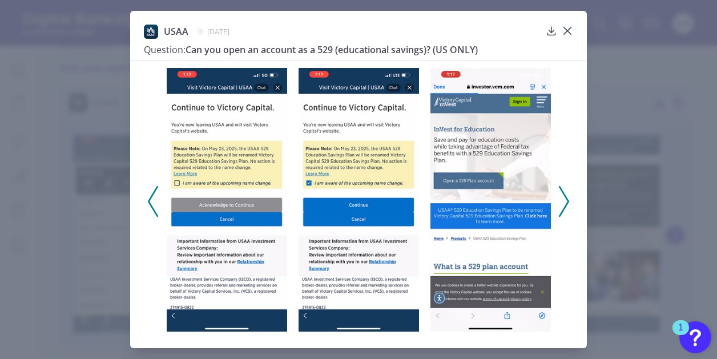
click at [563, 195] on icon at bounding box center [564, 201] width 10 height 31
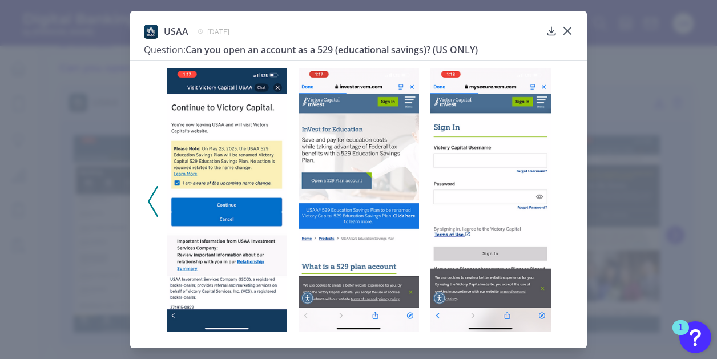
click at [568, 40] on div "USAA [DATE] Question: Can you open an account as a 529 (educational savings)? (…" at bounding box center [358, 43] width 429 height 36
click at [568, 26] on icon at bounding box center [567, 30] width 11 height 11
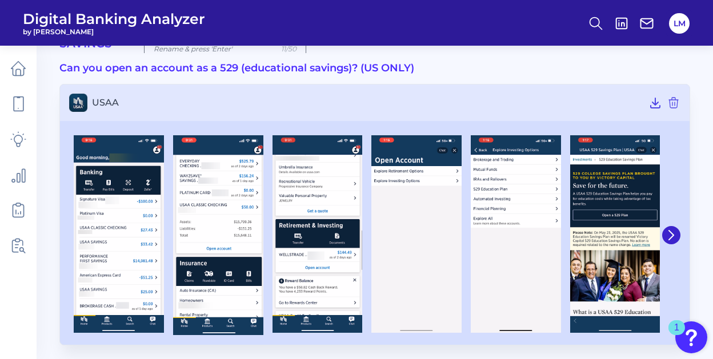
click at [38, 199] on main "Mobile Servicing Savings [DATE] Rename & press 'Enter' 11/50 Can you open an ac…" at bounding box center [356, 161] width 713 height 403
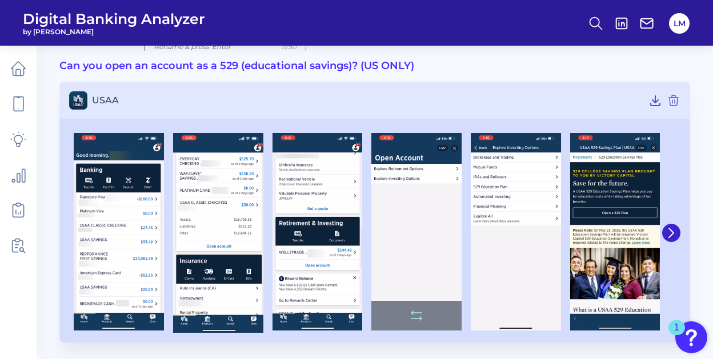
scroll to position [0, 0]
